Goal: Information Seeking & Learning: Check status

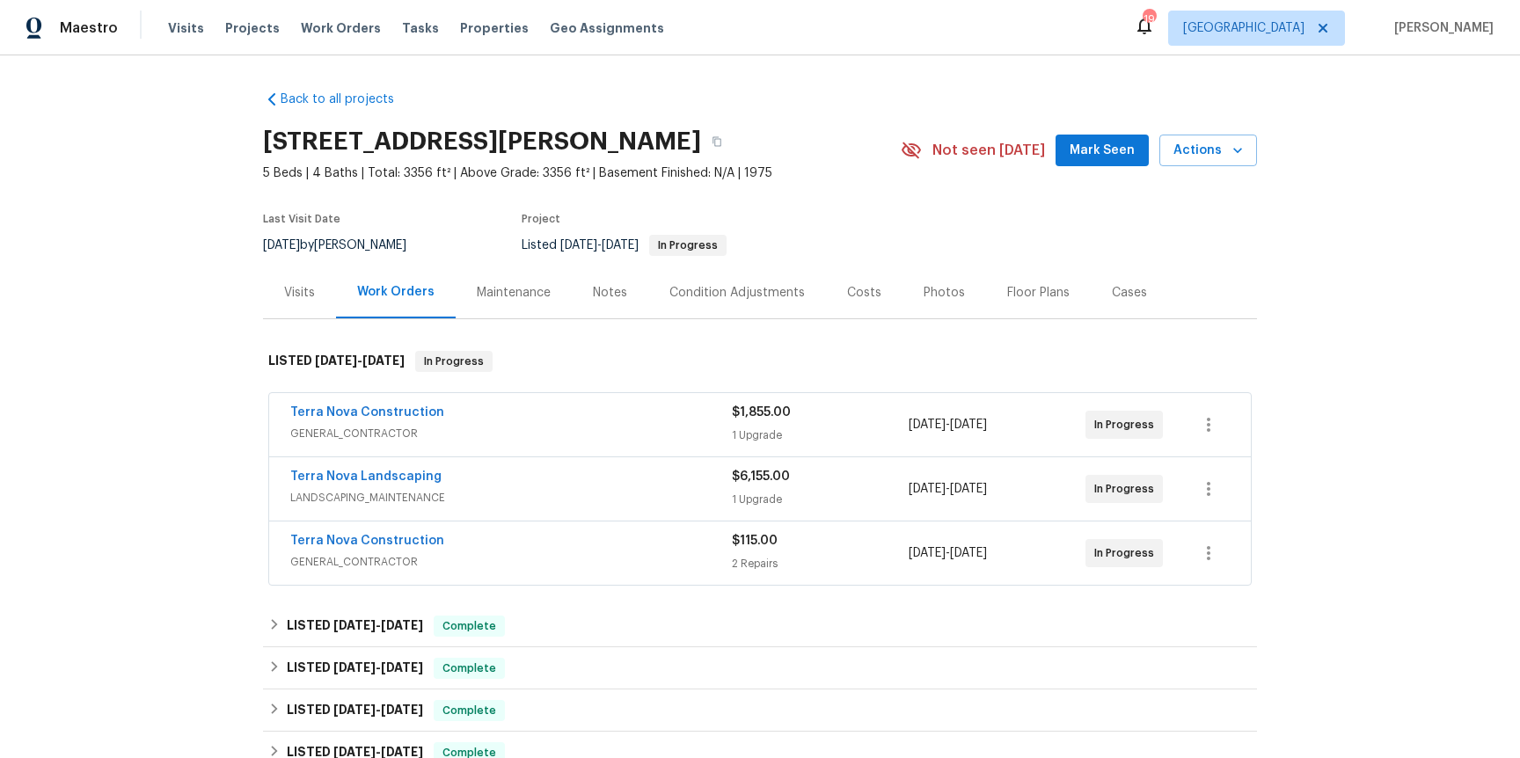
click at [414, 434] on span "GENERAL_CONTRACTOR" at bounding box center [510, 434] width 441 height 18
click at [382, 566] on span "GENERAL_CONTRACTOR" at bounding box center [510, 562] width 441 height 18
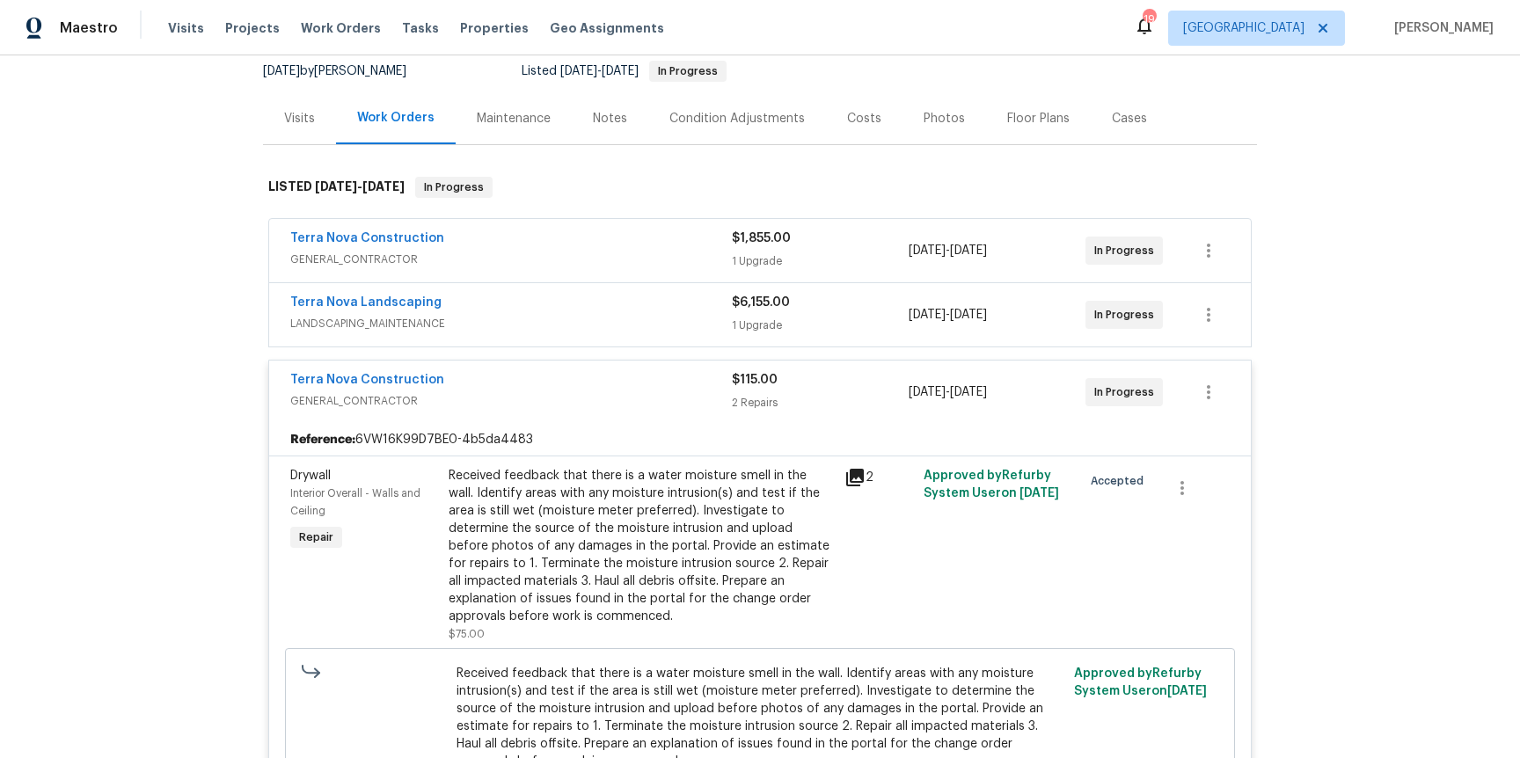
scroll to position [254, 0]
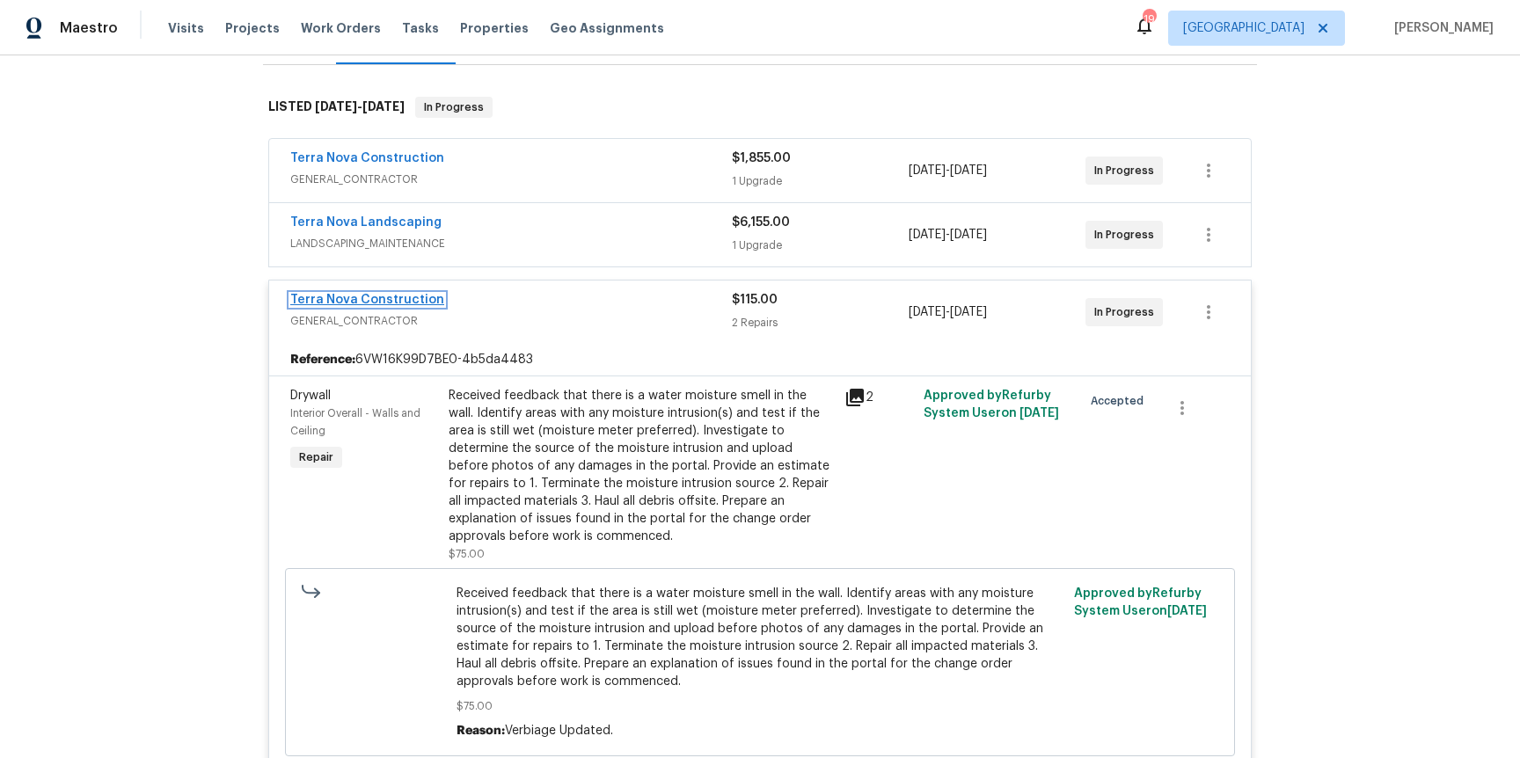
click at [399, 298] on link "Terra Nova Construction" at bounding box center [367, 300] width 154 height 12
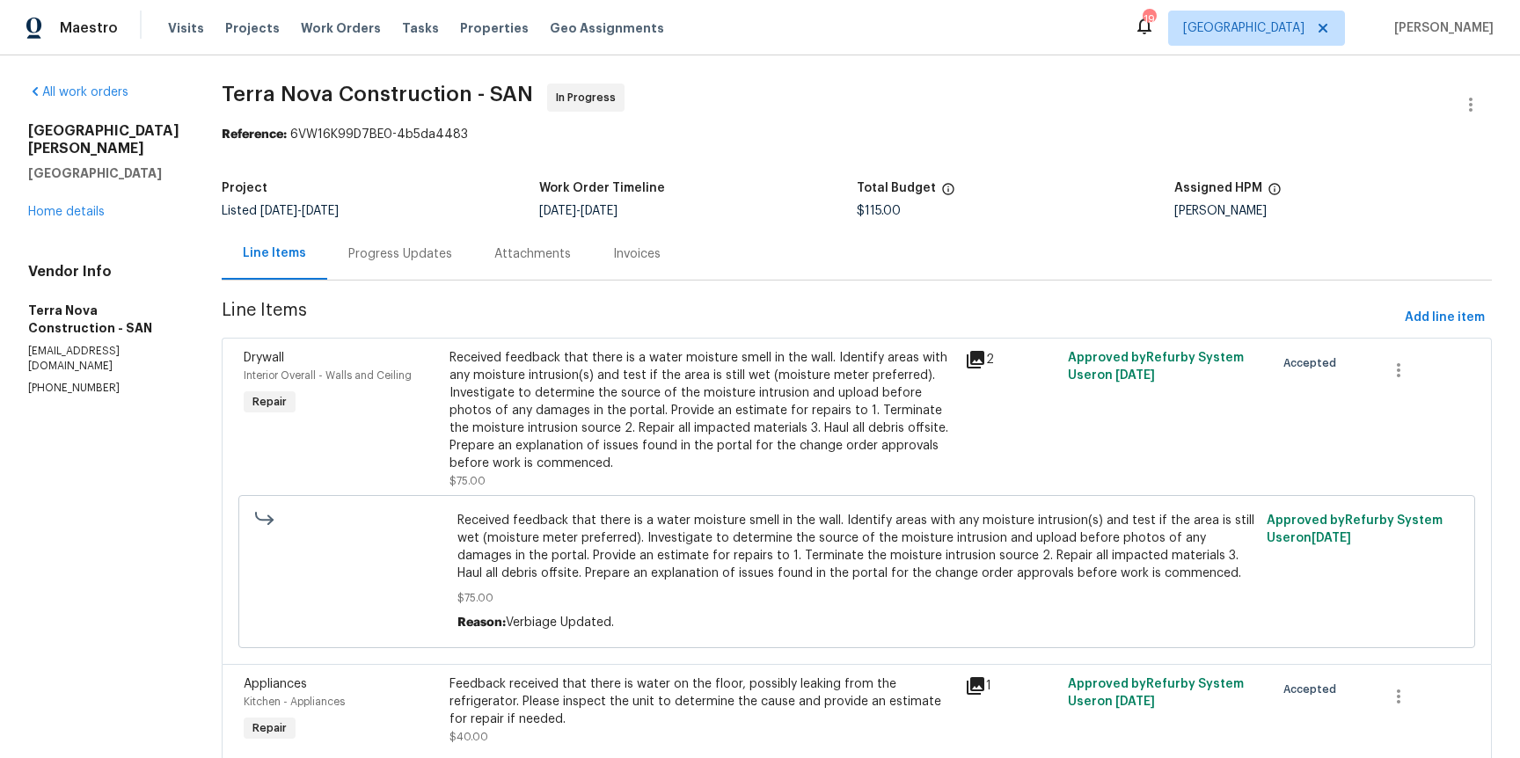
click at [421, 244] on div "Progress Updates" at bounding box center [400, 254] width 146 height 52
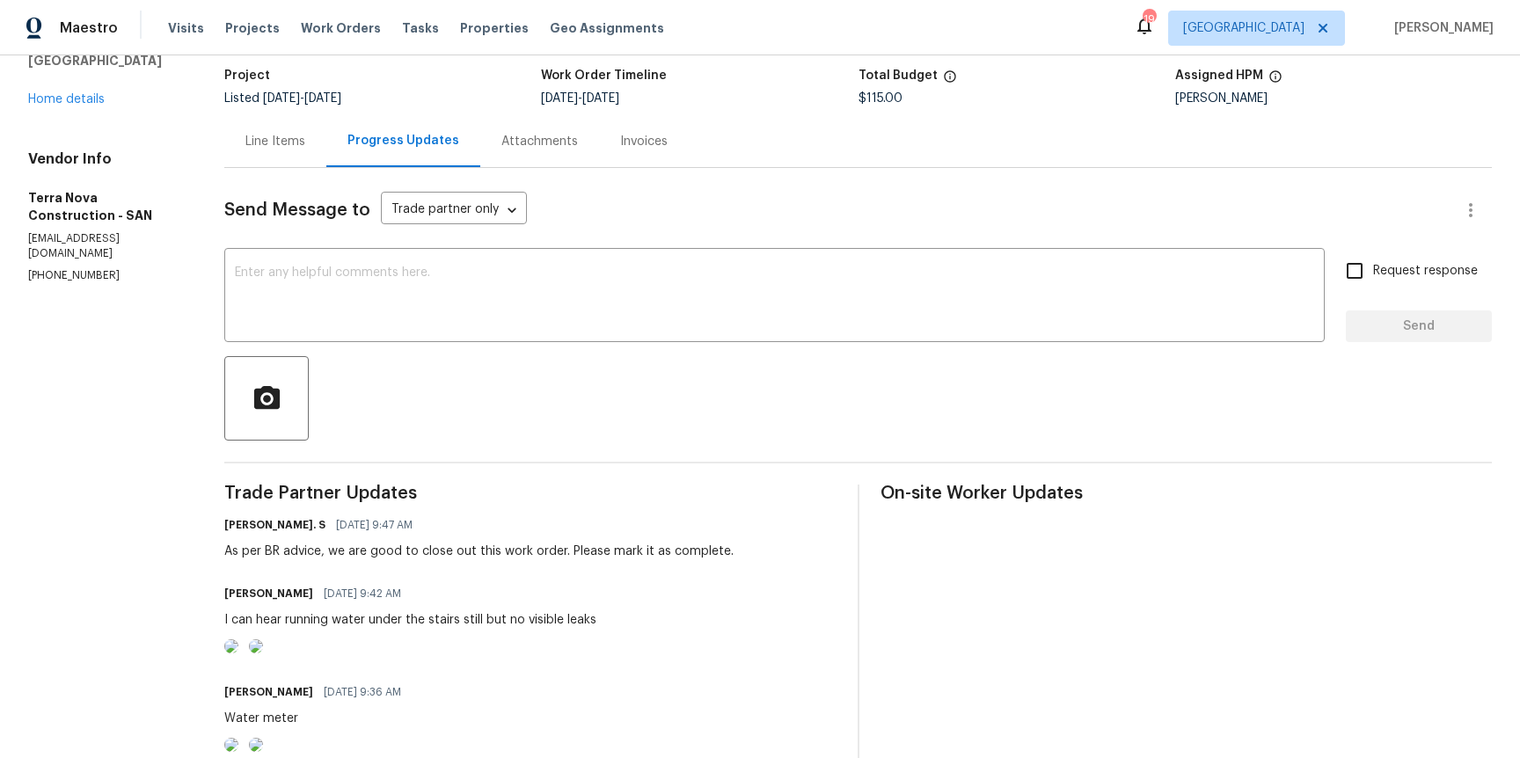
scroll to position [133, 0]
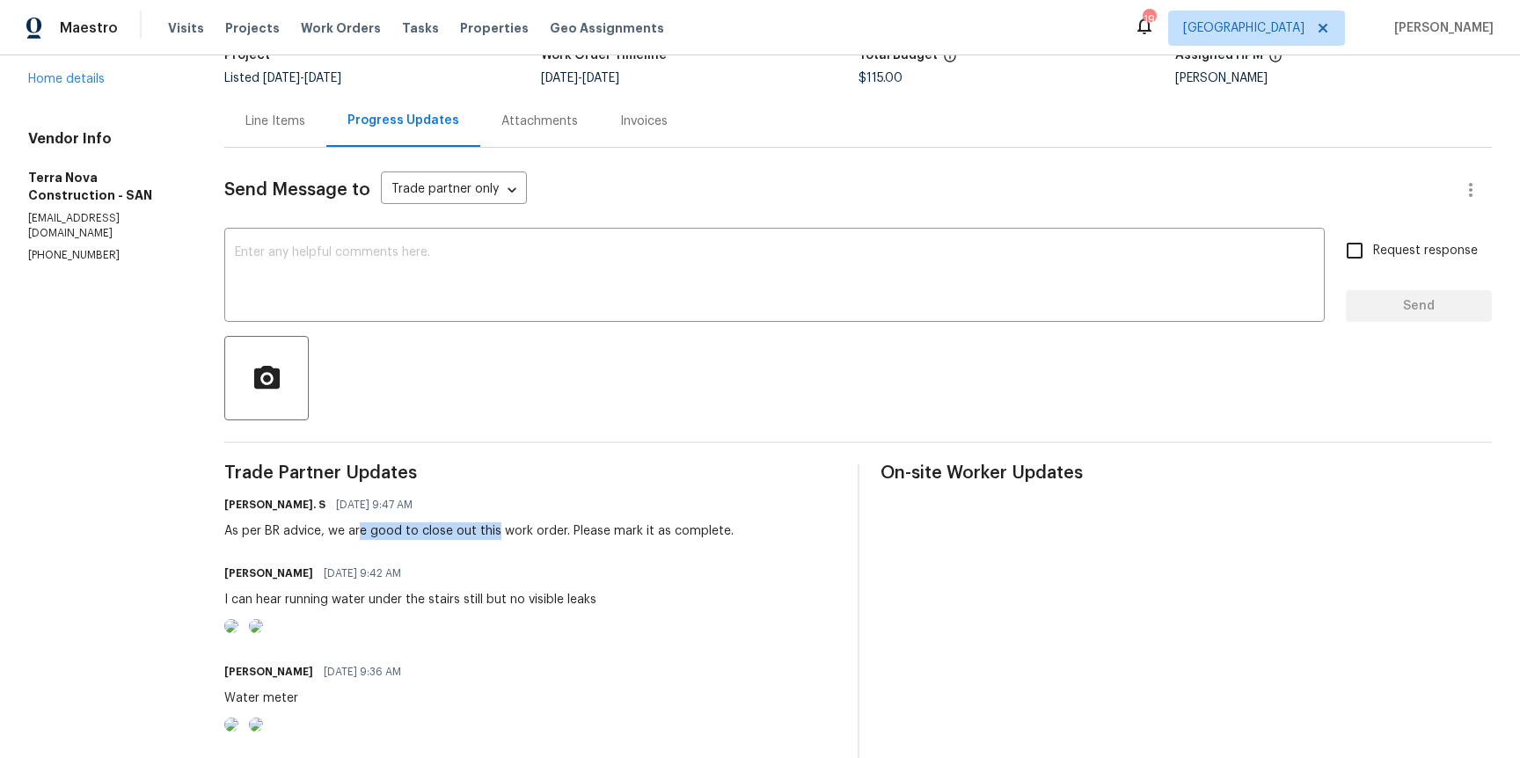
drag, startPoint x: 387, startPoint y: 534, endPoint x: 522, endPoint y: 537, distance: 135.5
click at [522, 537] on div "As per BR advice, we are good to close out this work order. Please mark it as c…" at bounding box center [478, 531] width 509 height 18
click at [519, 536] on div "As per BR advice, we are good to close out this work order. Please mark it as c…" at bounding box center [478, 531] width 509 height 18
drag, startPoint x: 551, startPoint y: 529, endPoint x: 642, endPoint y: 543, distance: 92.5
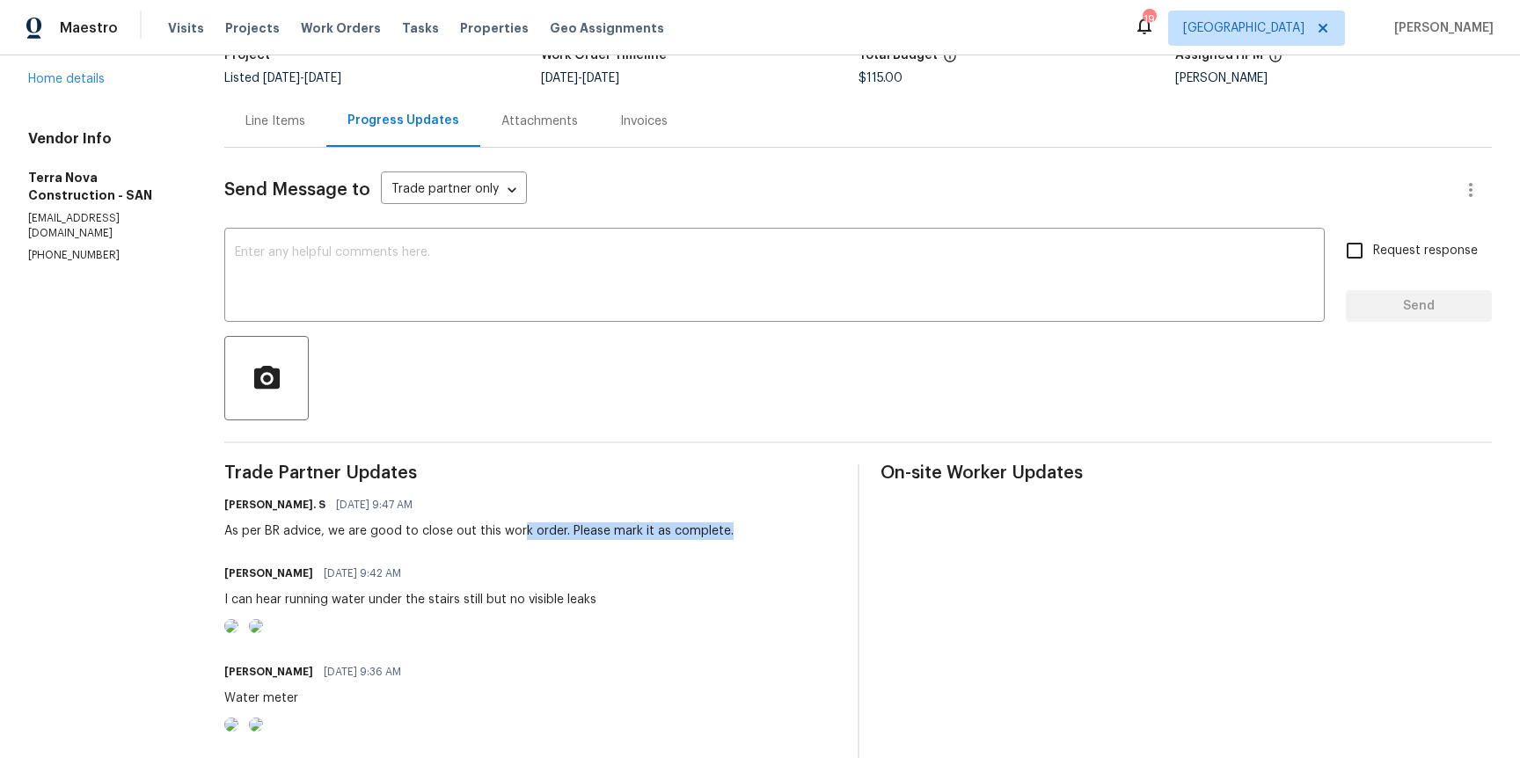
drag, startPoint x: 540, startPoint y: 597, endPoint x: 573, endPoint y: 598, distance: 32.6
click at [572, 598] on div "I can hear running water under the stairs still but no visible leaks" at bounding box center [410, 600] width 372 height 18
click at [573, 598] on div "I can hear running water under the stairs still but no visible leaks" at bounding box center [410, 600] width 372 height 18
drag, startPoint x: 513, startPoint y: 597, endPoint x: 597, endPoint y: 597, distance: 84.4
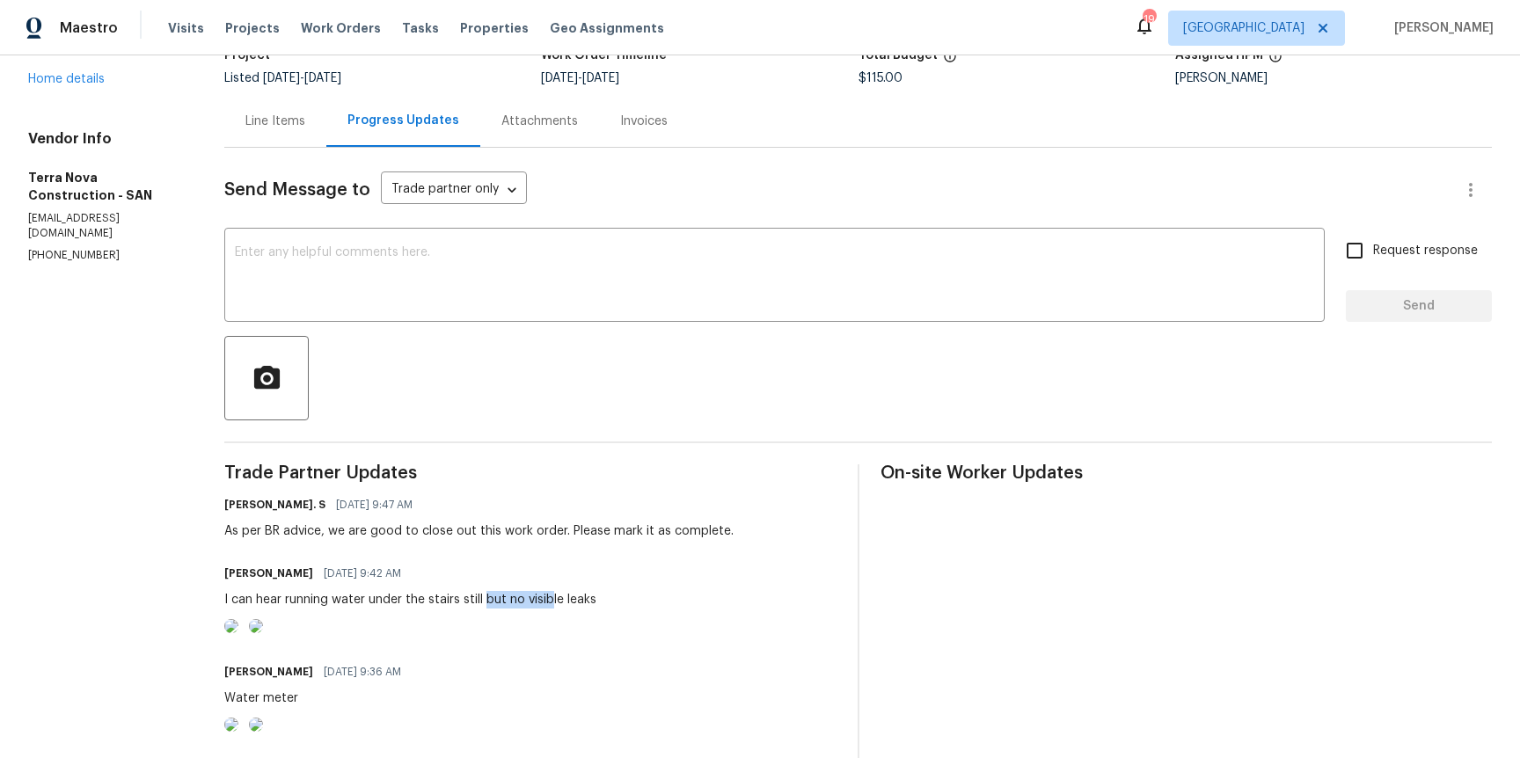
click at [596, 597] on div "I can hear running water under the stairs still but no visible leaks" at bounding box center [410, 600] width 372 height 18
click at [303, 135] on div "Line Items" at bounding box center [275, 121] width 102 height 52
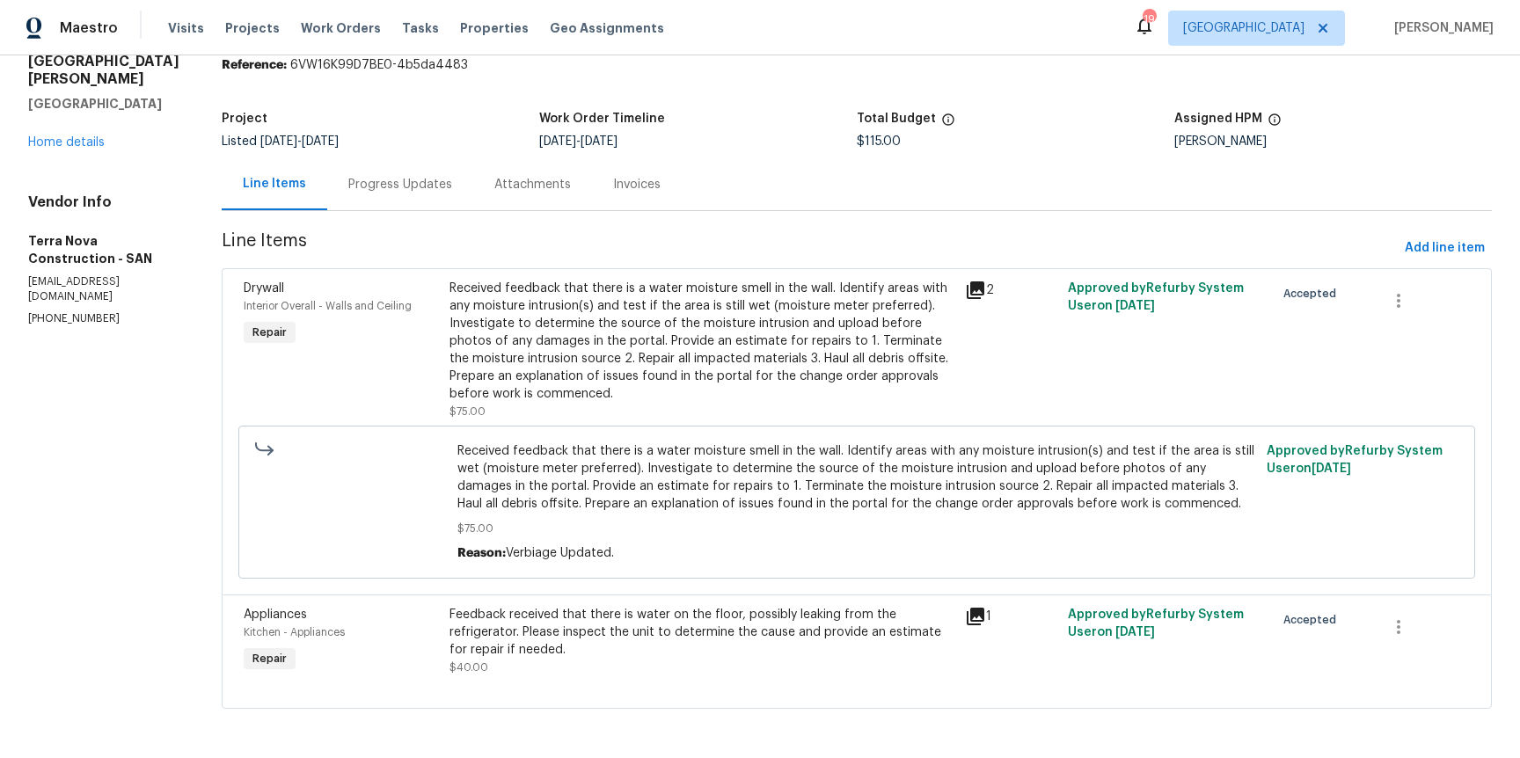
scroll to position [70, 0]
click at [67, 136] on link "Home details" at bounding box center [66, 142] width 77 height 12
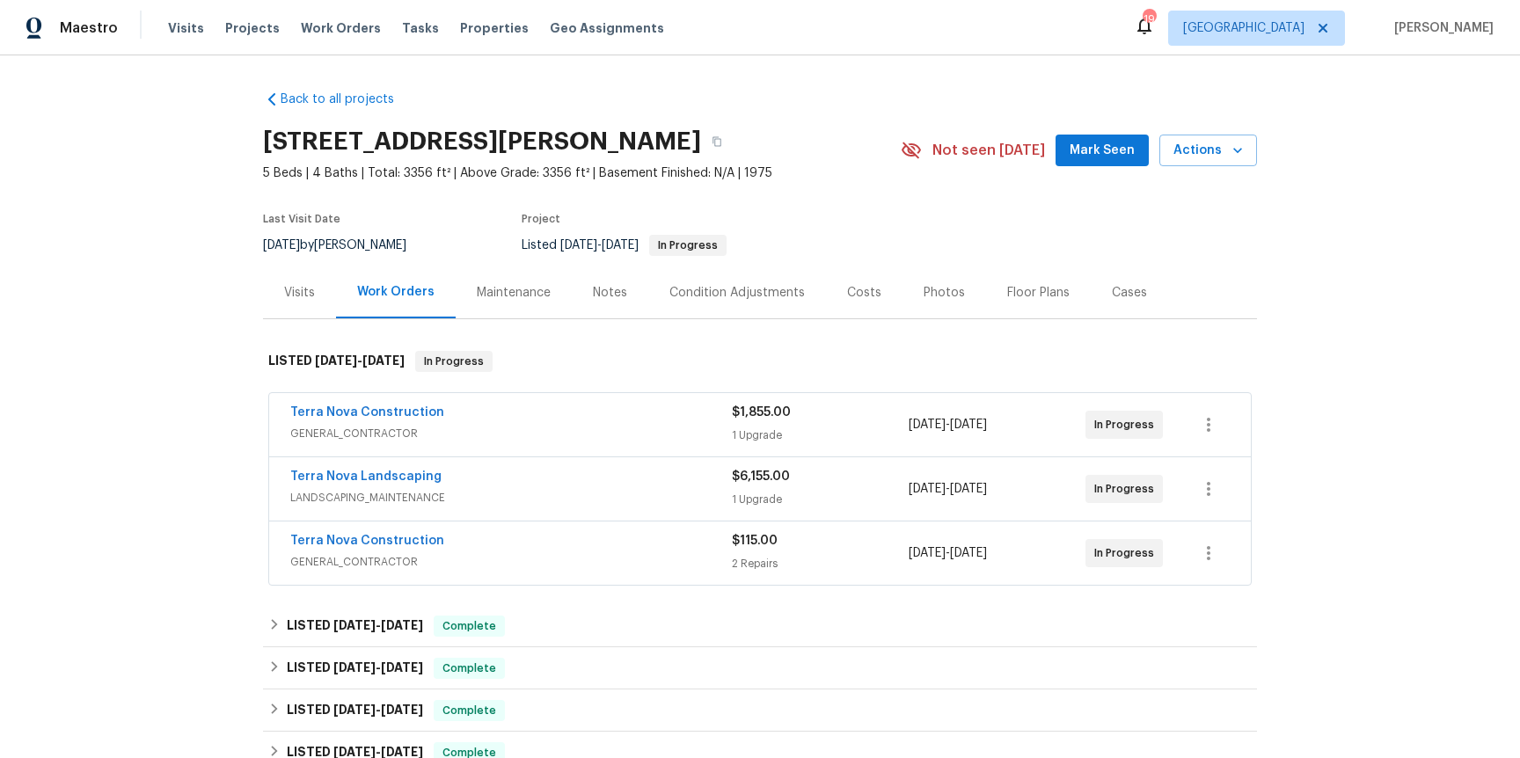
click at [416, 489] on span "LANDSCAPING_MAINTENANCE" at bounding box center [510, 498] width 441 height 18
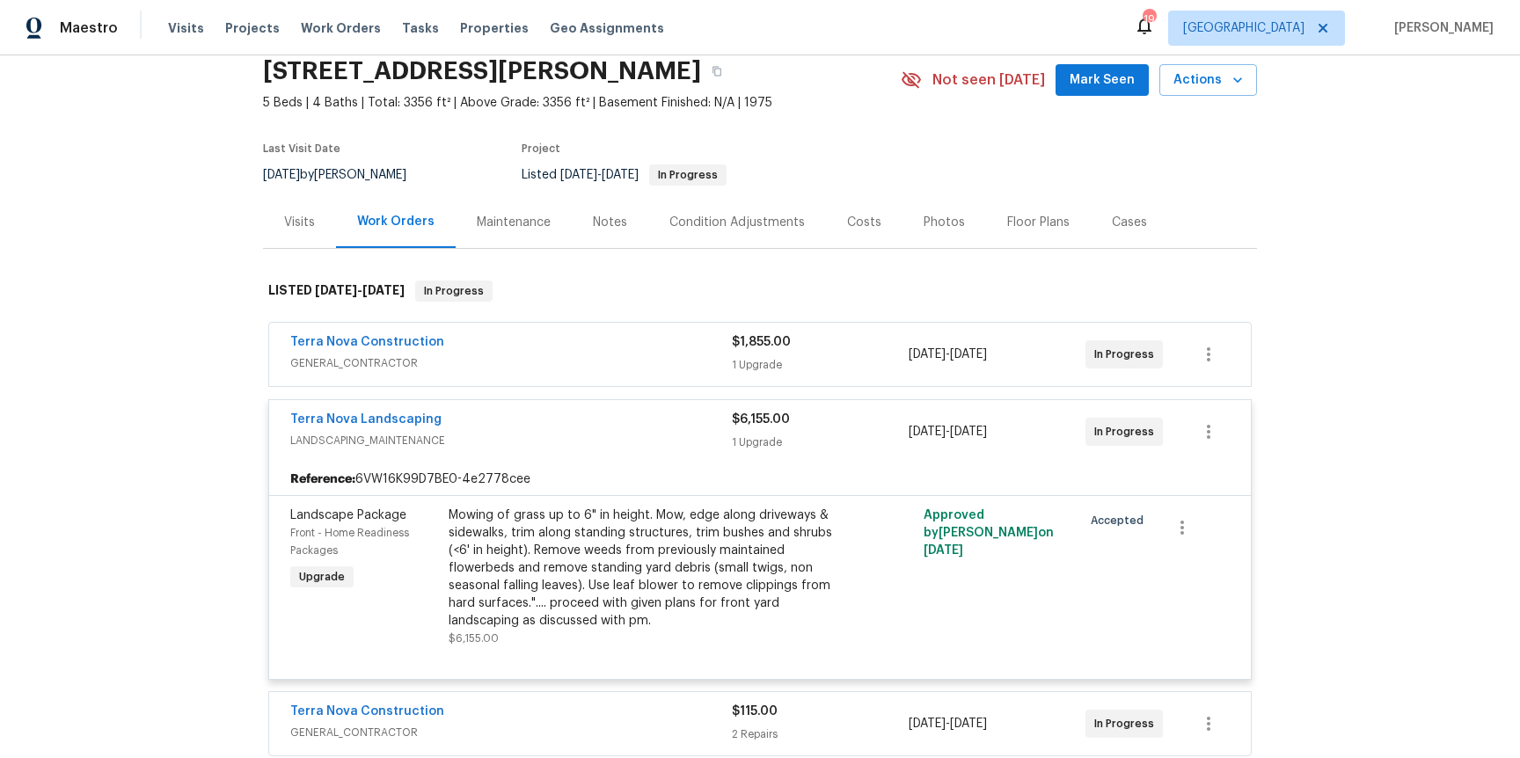
scroll to position [95, 0]
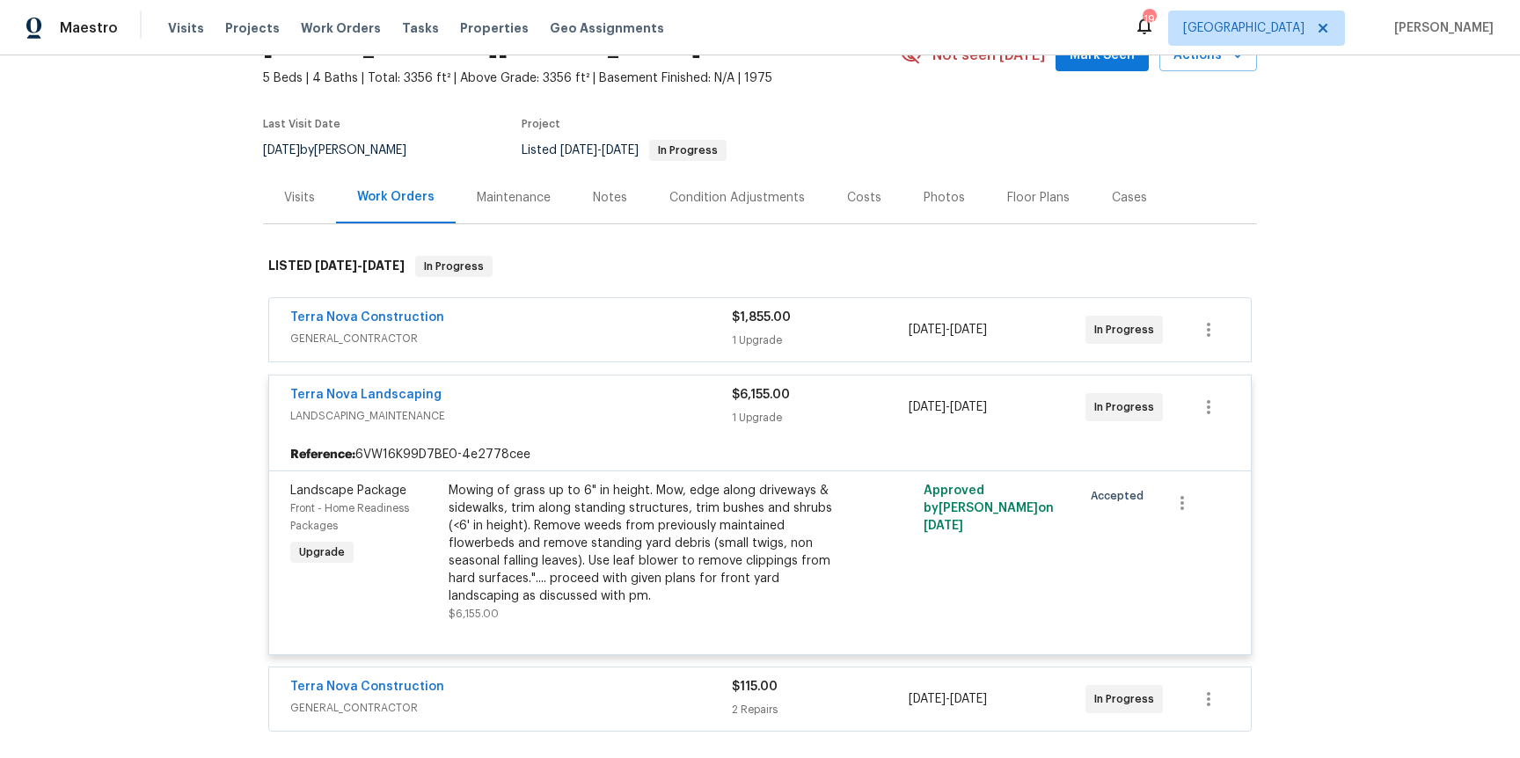
click at [386, 340] on span "GENERAL_CONTRACTOR" at bounding box center [510, 339] width 441 height 18
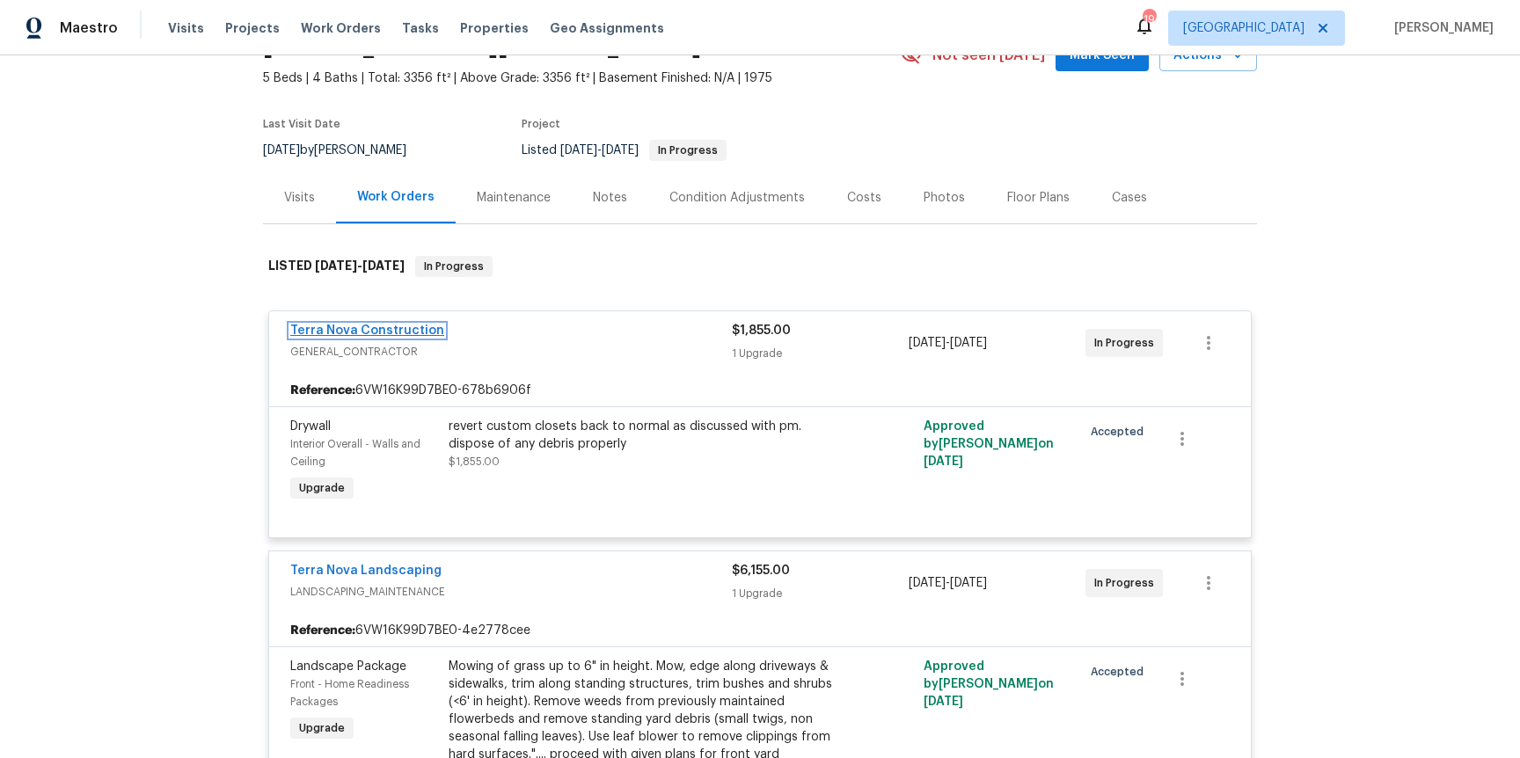
click at [347, 332] on link "Terra Nova Construction" at bounding box center [367, 331] width 154 height 12
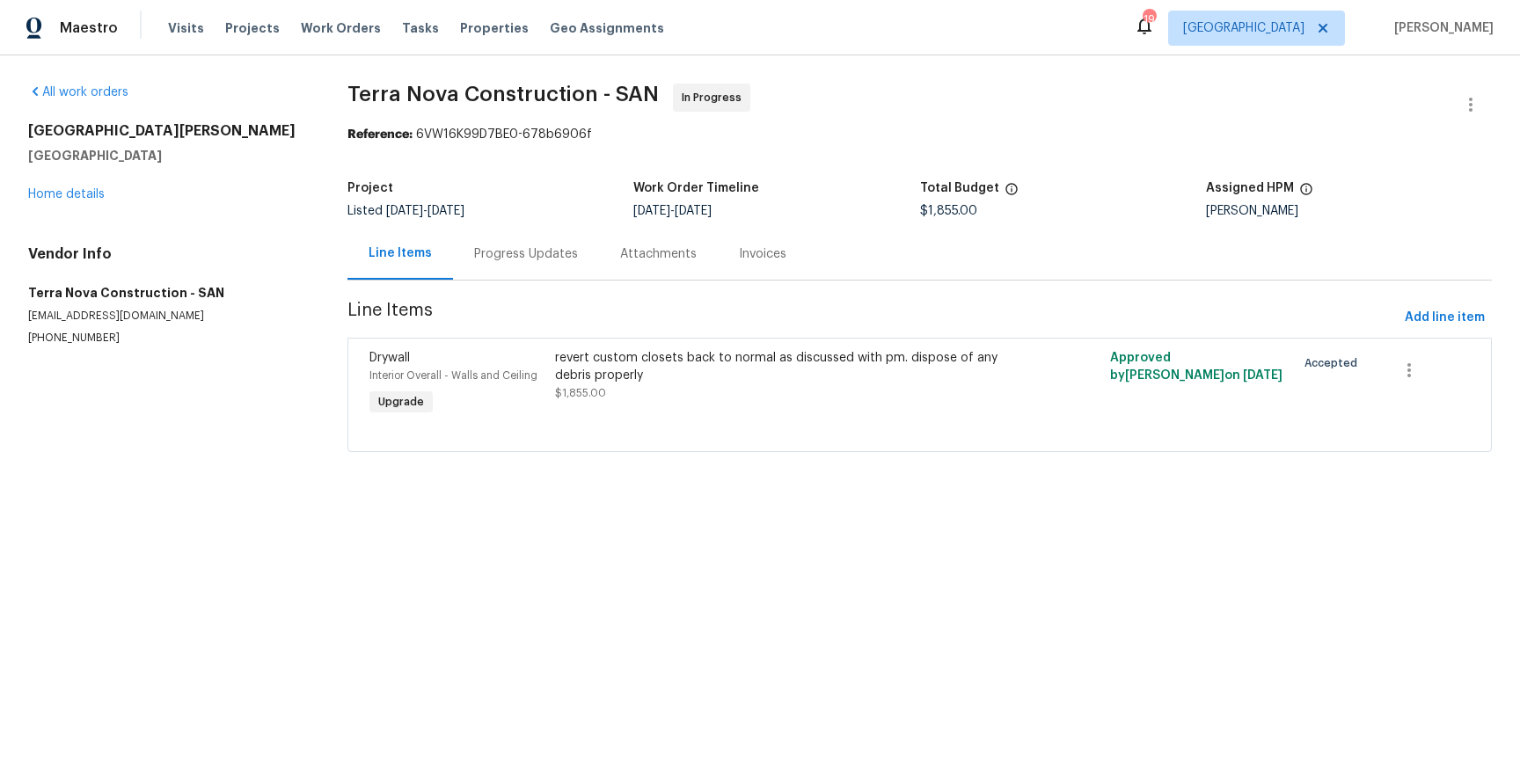
click at [584, 368] on div "revert custom closets back to normal as discussed with pm. dispose of any debri…" at bounding box center [781, 366] width 452 height 35
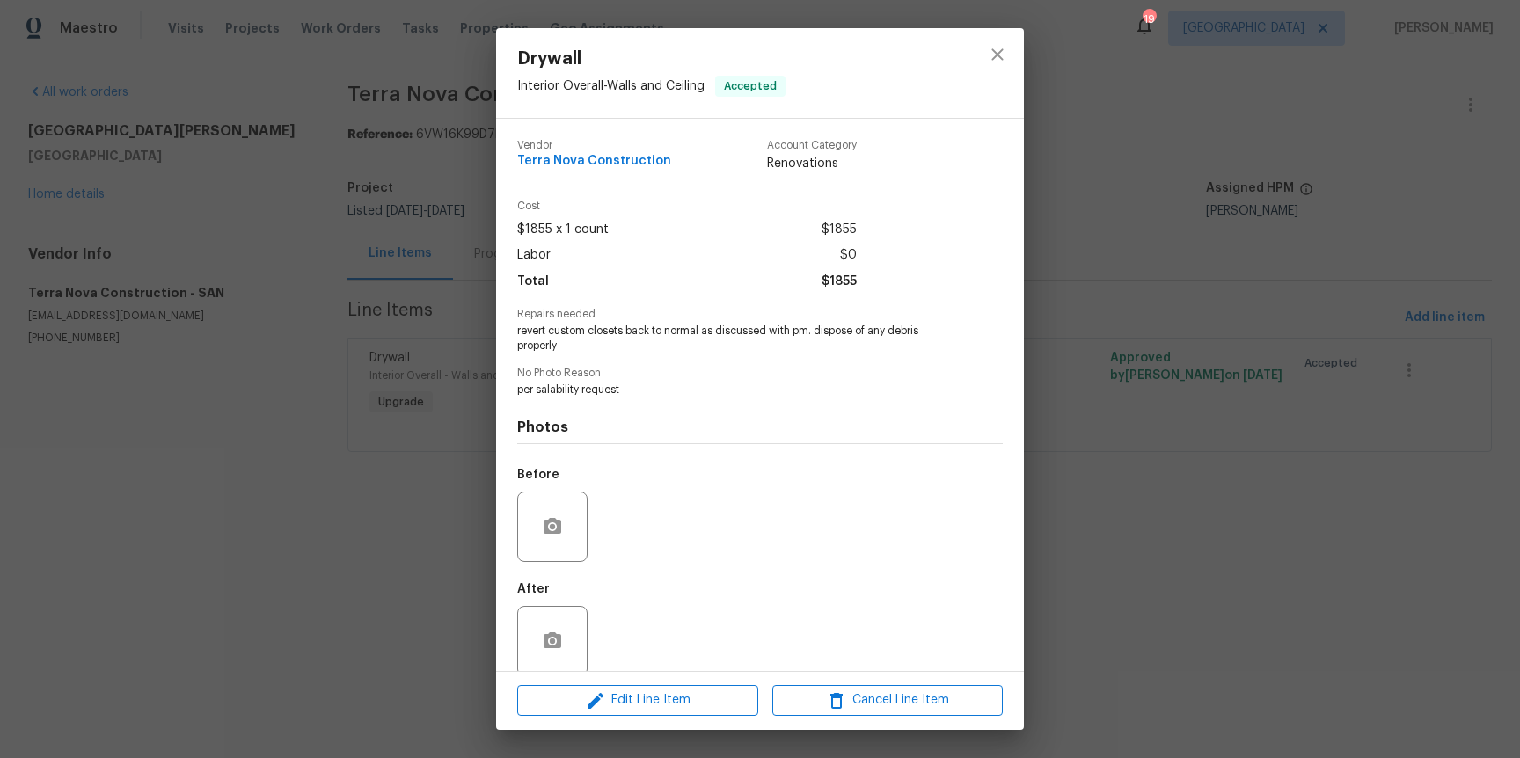
click at [306, 543] on div "Drywall Interior Overall - Walls and Ceiling Accepted Vendor Terra Nova Constru…" at bounding box center [760, 379] width 1520 height 758
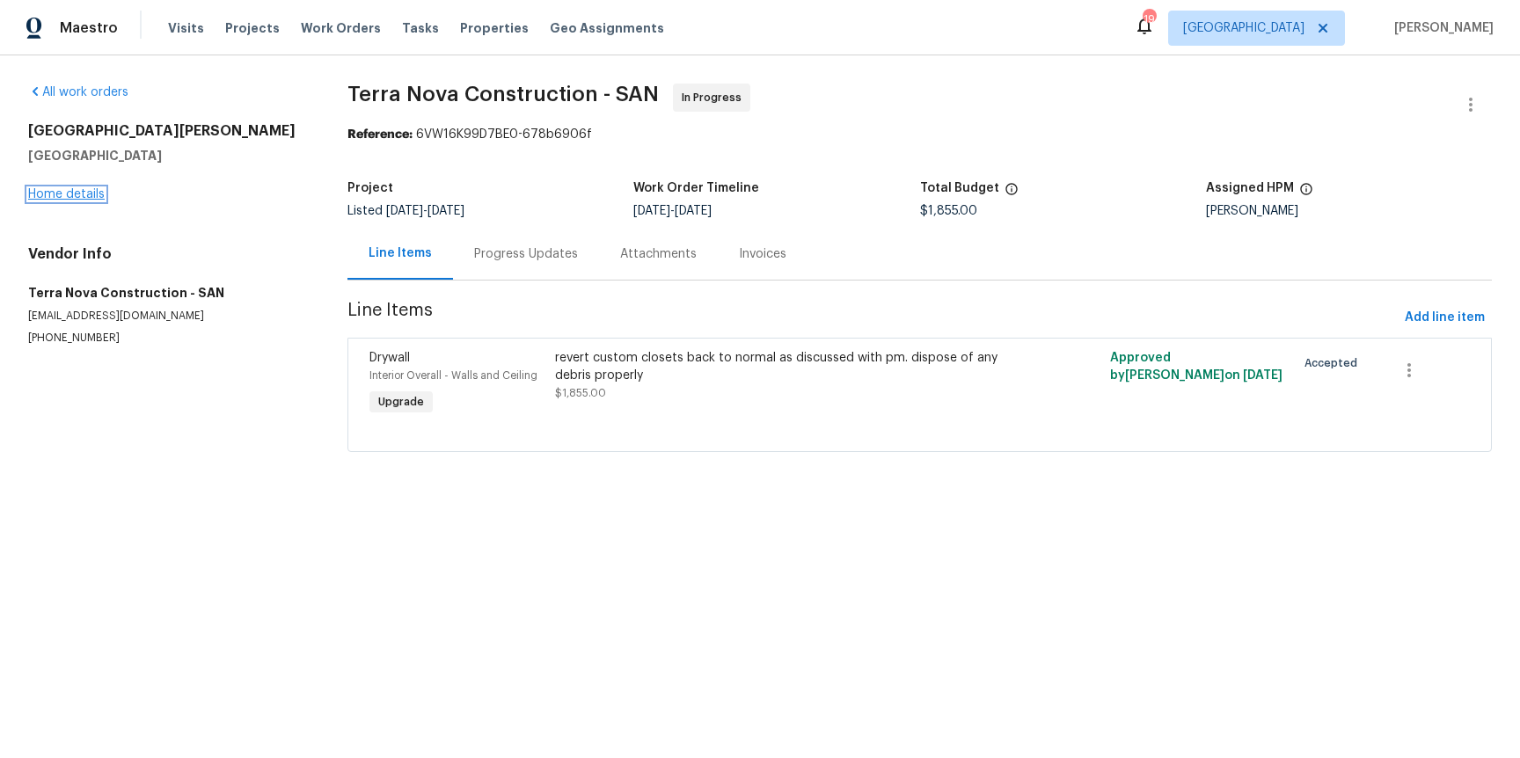
click at [85, 194] on link "Home details" at bounding box center [66, 194] width 77 height 12
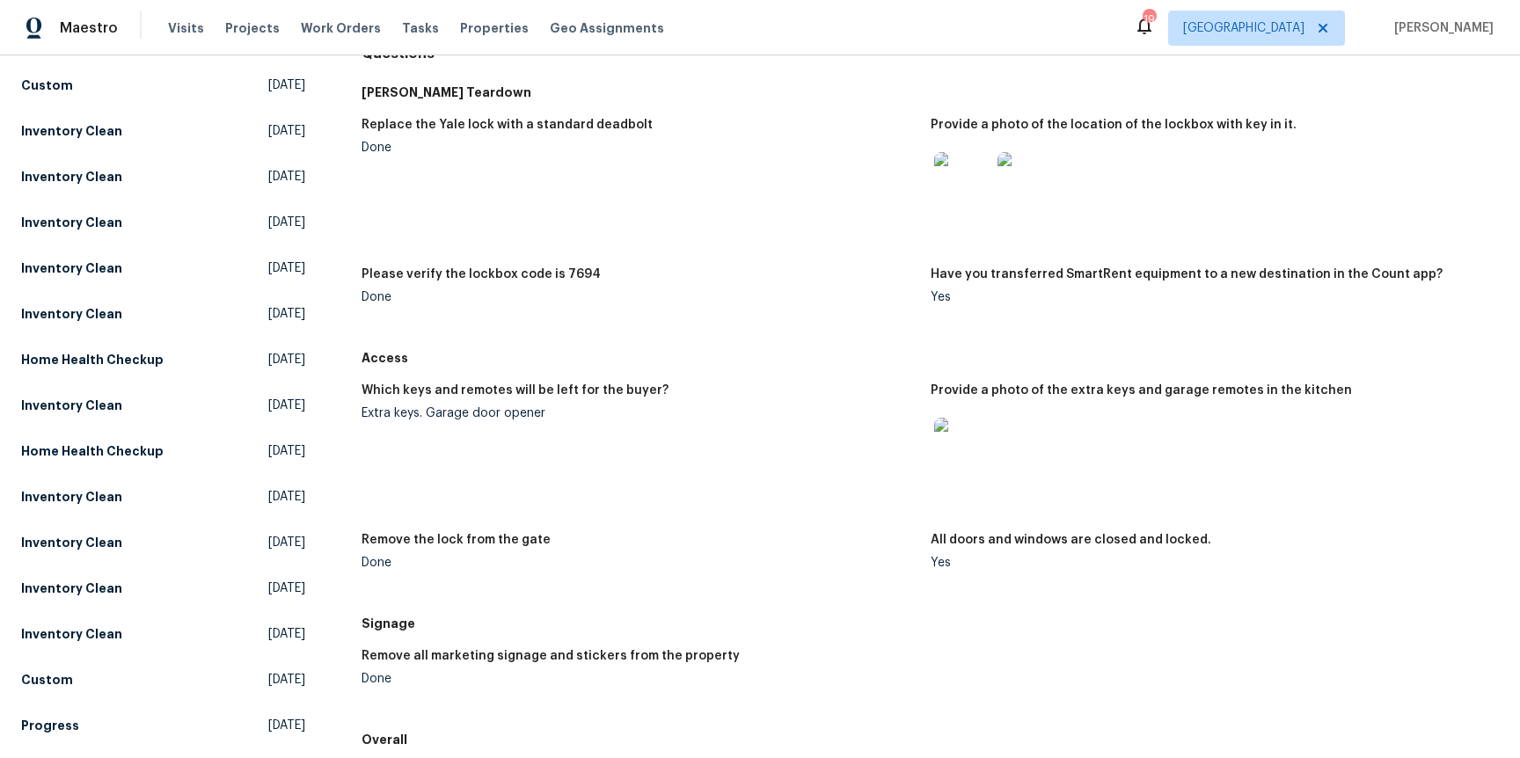
scroll to position [221, 0]
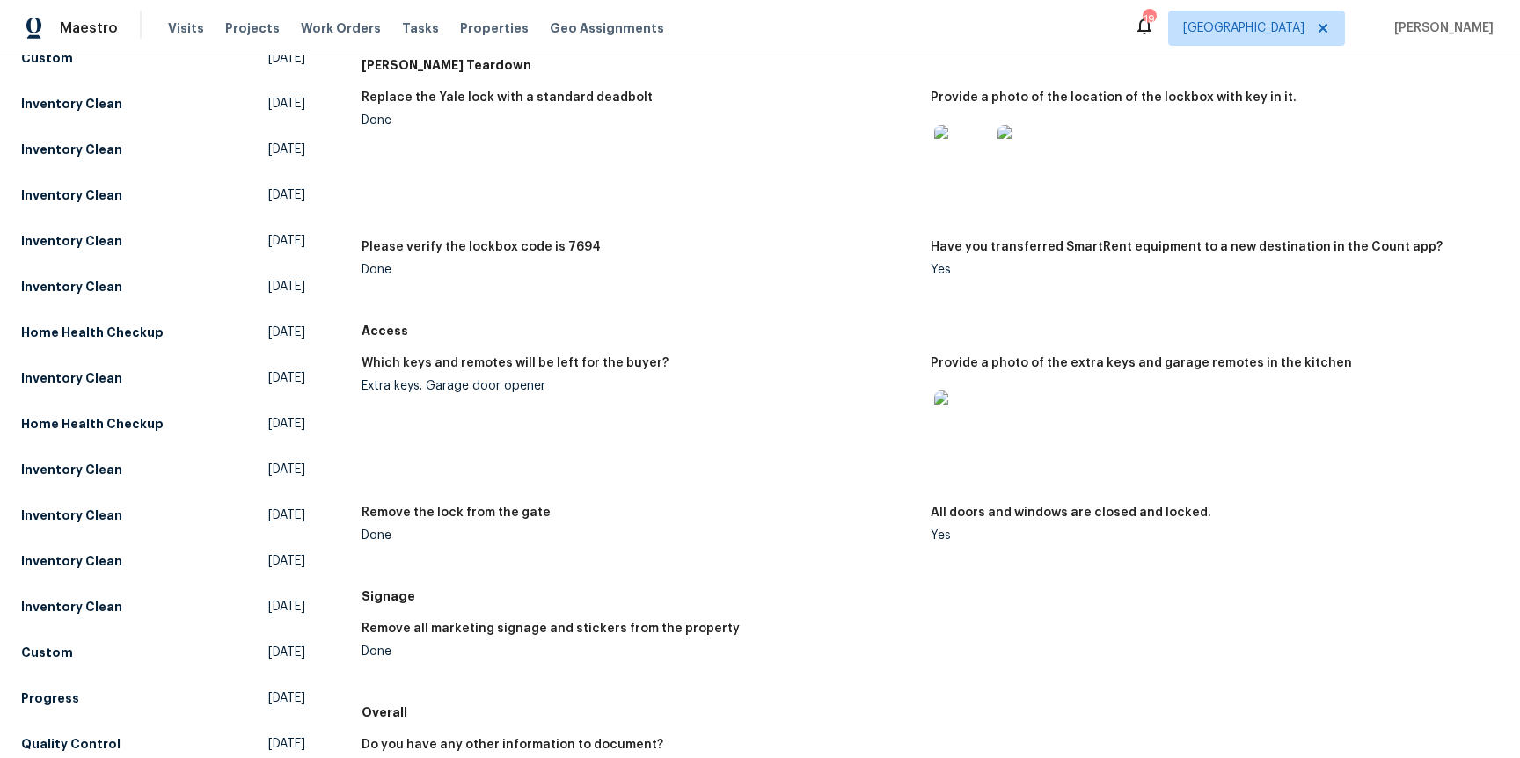
drag, startPoint x: 498, startPoint y: 384, endPoint x: 527, endPoint y: 384, distance: 29.0
click at [510, 384] on div "Extra keys. Garage door opener" at bounding box center [638, 386] width 554 height 12
